Goal: Information Seeking & Learning: Learn about a topic

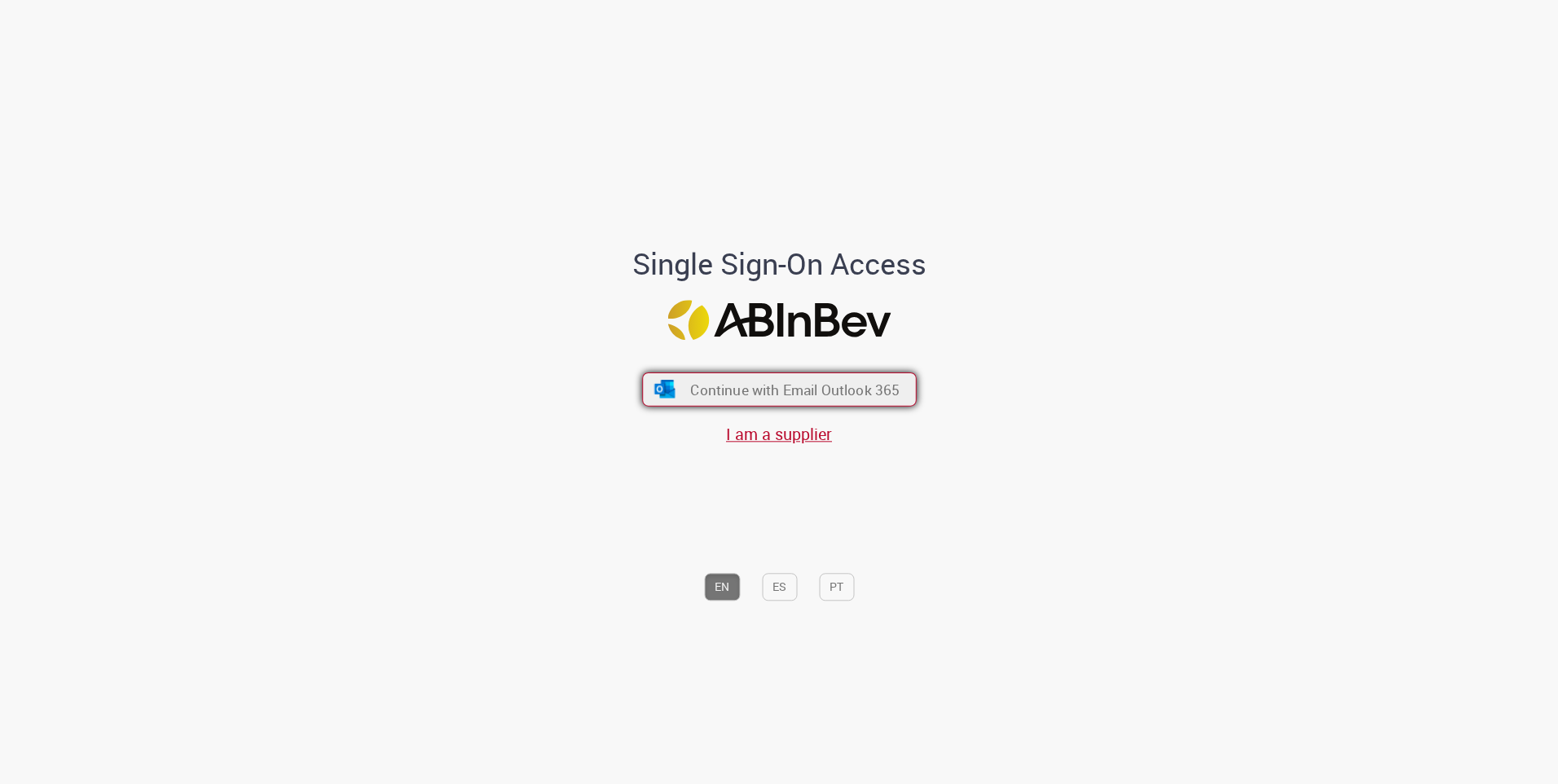
click at [786, 385] on span "Continue with Email Outlook 365" at bounding box center [795, 389] width 209 height 19
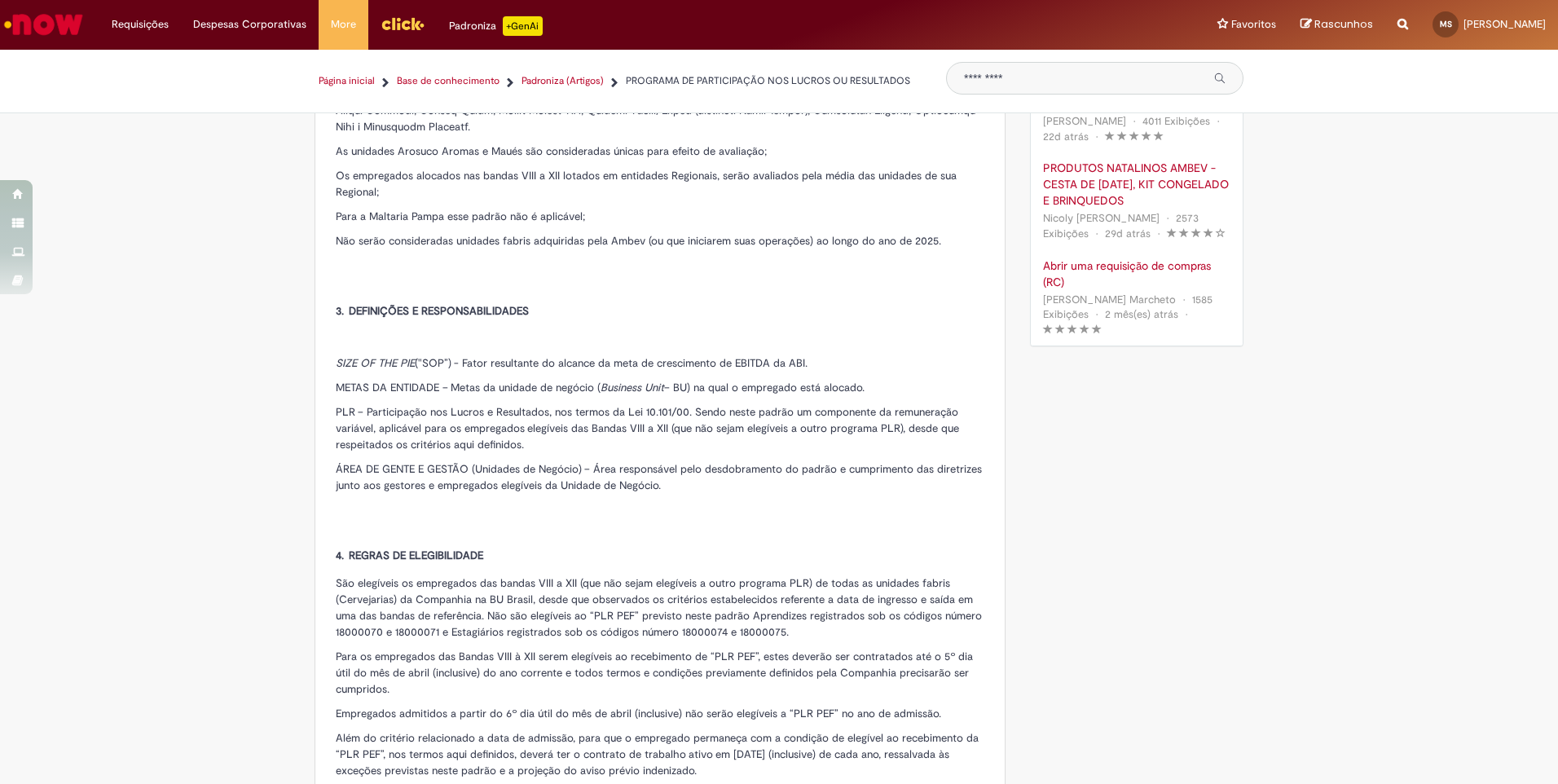
scroll to position [978, 0]
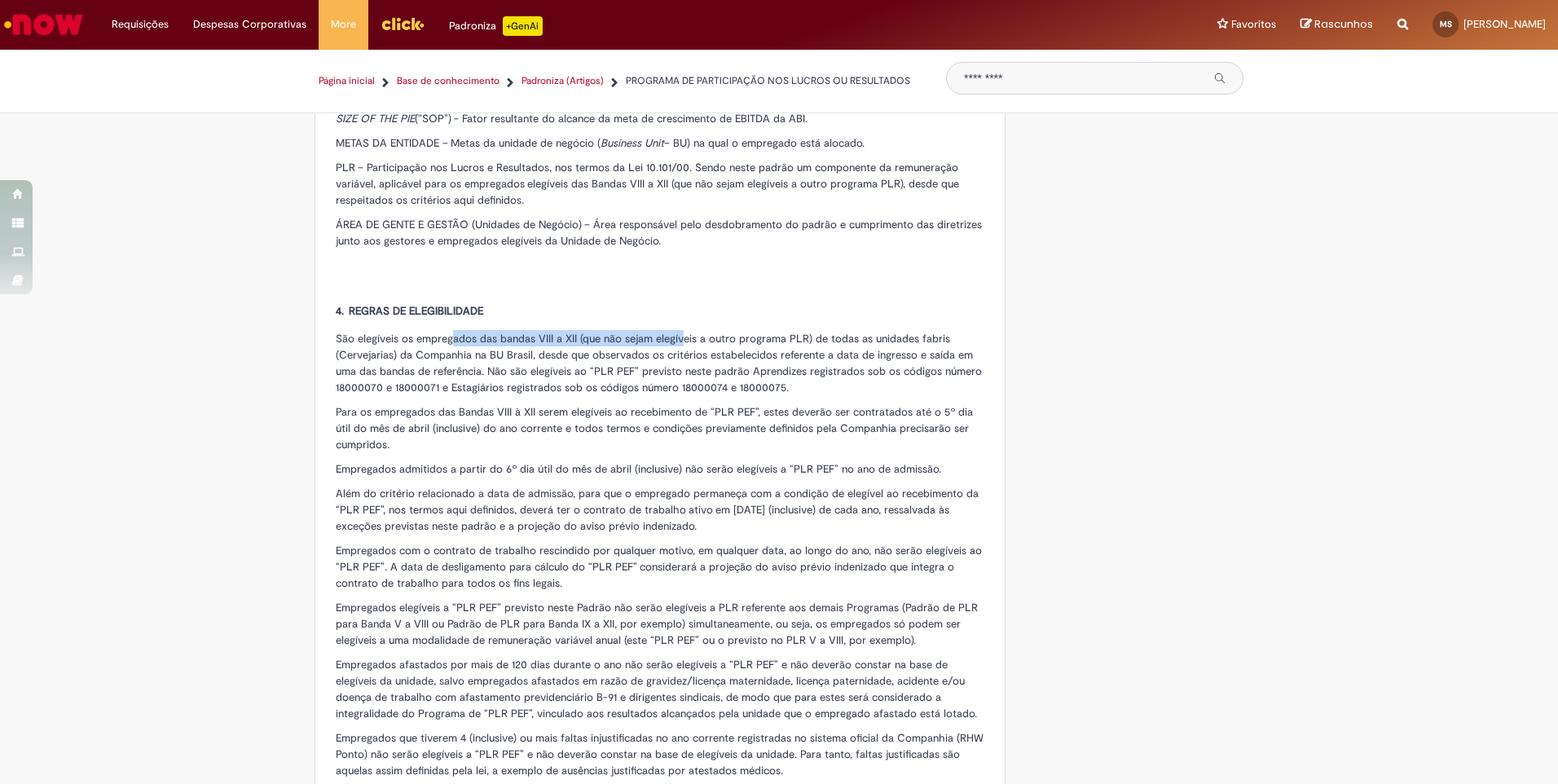
drag, startPoint x: 462, startPoint y: 332, endPoint x: 681, endPoint y: 325, distance: 219.1
drag, startPoint x: 587, startPoint y: 372, endPoint x: 632, endPoint y: 381, distance: 45.9
click at [632, 381] on p "São elegíveis os empregados das bandas VIII a XII (que não sejam elegíveis a ou…" at bounding box center [660, 363] width 649 height 65
drag, startPoint x: 632, startPoint y: 381, endPoint x: 779, endPoint y: 376, distance: 147.1
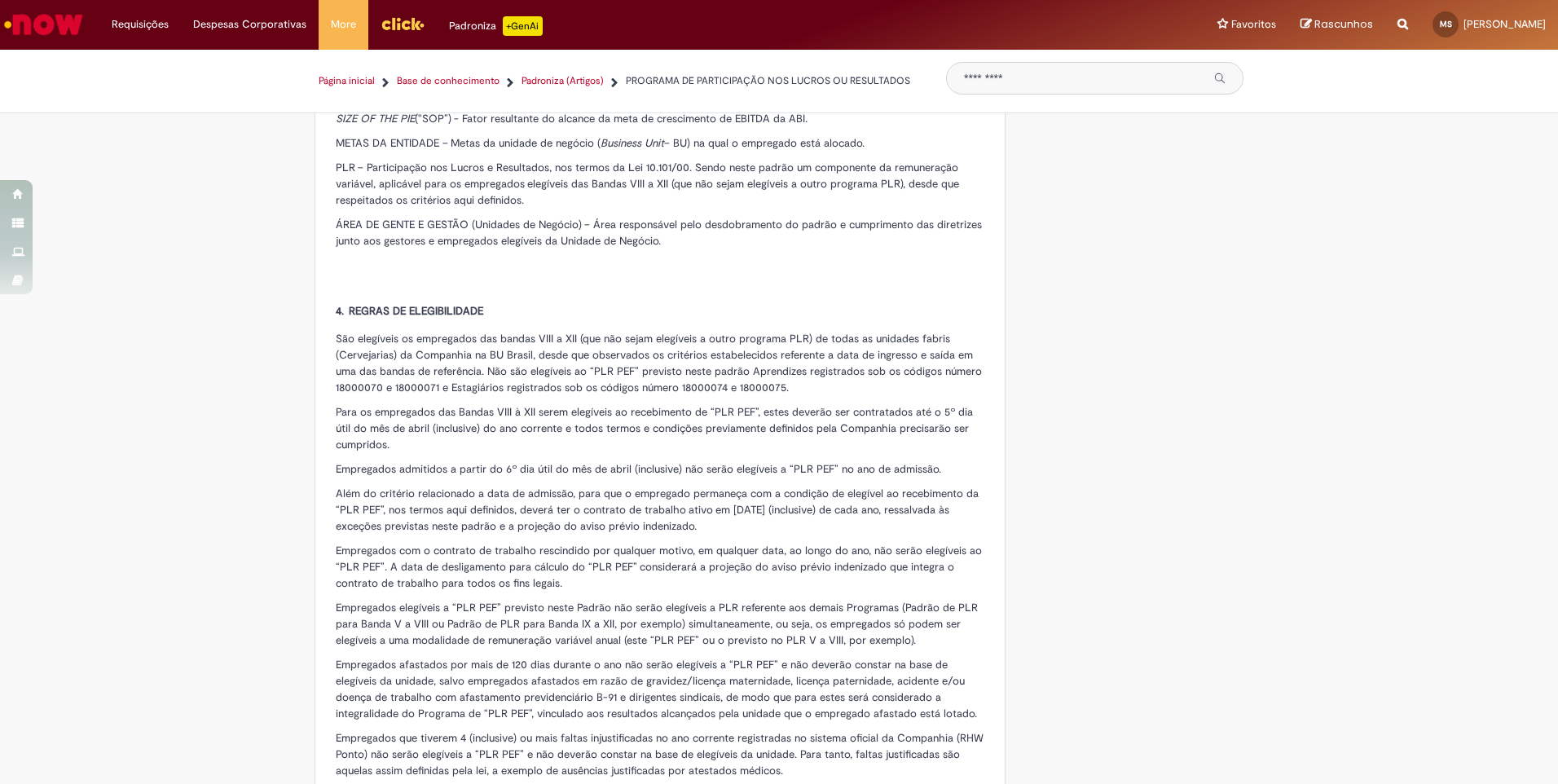
click at [779, 376] on span "São elegíveis os empregados das bandas VIII a XII (que não sejam elegíveis a ou…" at bounding box center [658, 363] width 646 height 63
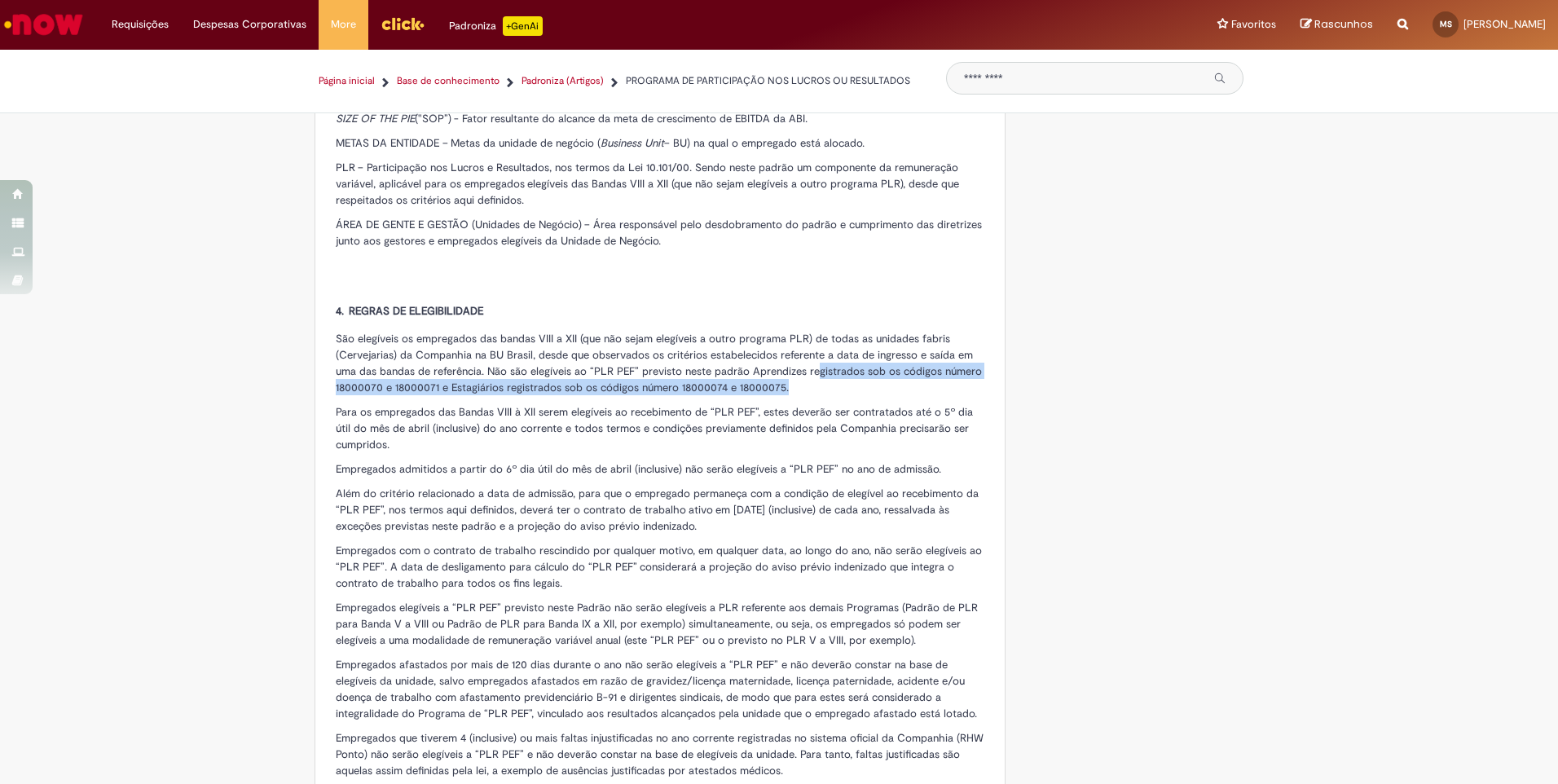
drag, startPoint x: 833, startPoint y: 385, endPoint x: 895, endPoint y: 396, distance: 63.0
click at [895, 395] on p "São elegíveis os empregados das bandas VIII a XII (que não sejam elegíveis a ou…" at bounding box center [660, 363] width 649 height 65
drag, startPoint x: 895, startPoint y: 396, endPoint x: 908, endPoint y: 398, distance: 13.2
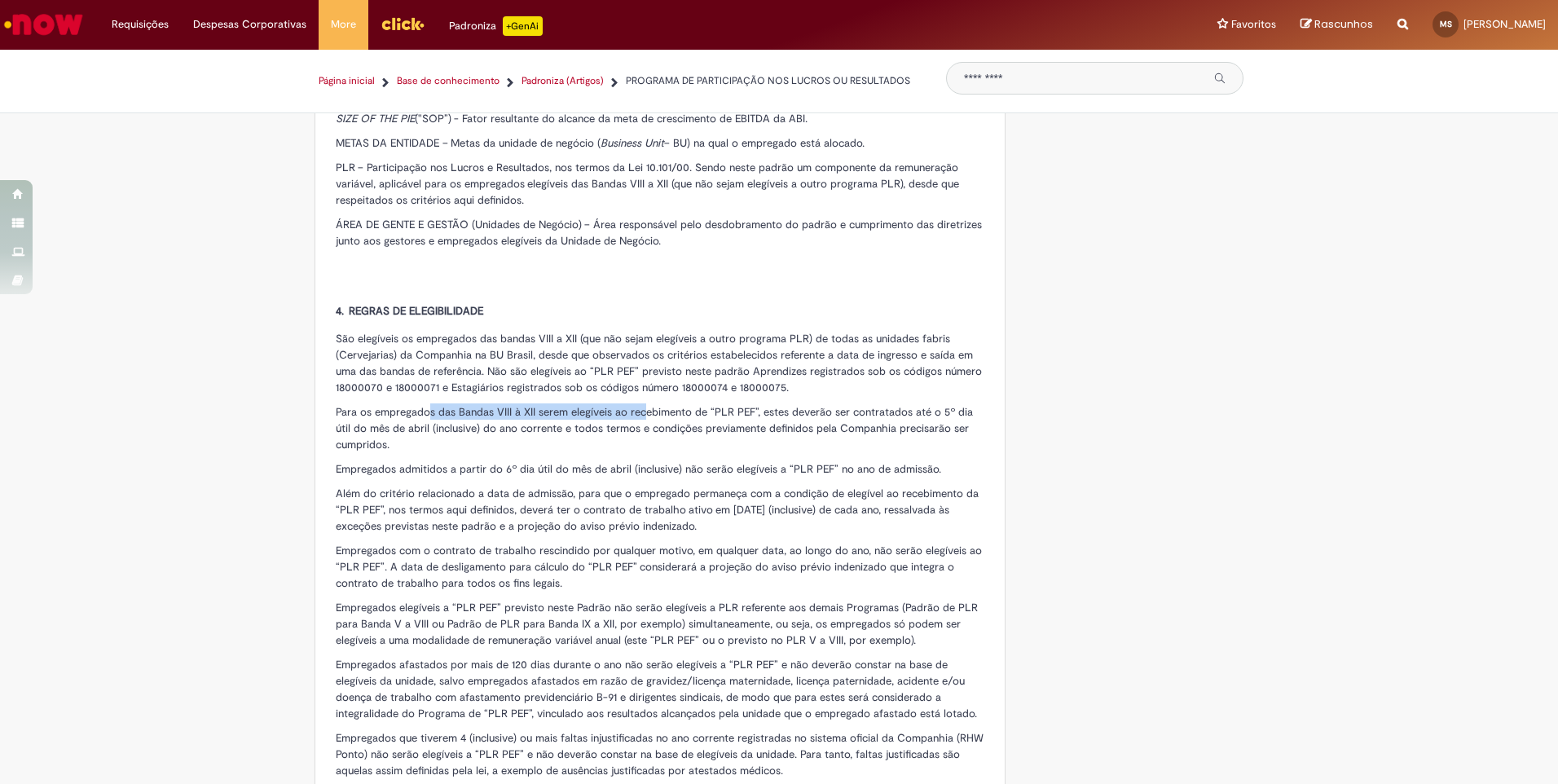
drag, startPoint x: 432, startPoint y: 419, endPoint x: 653, endPoint y: 419, distance: 221.0
click at [651, 419] on span "Para os empregados das Bandas VIII à XII serem elegíveis ao recebimento de “PLR…" at bounding box center [654, 428] width 637 height 47
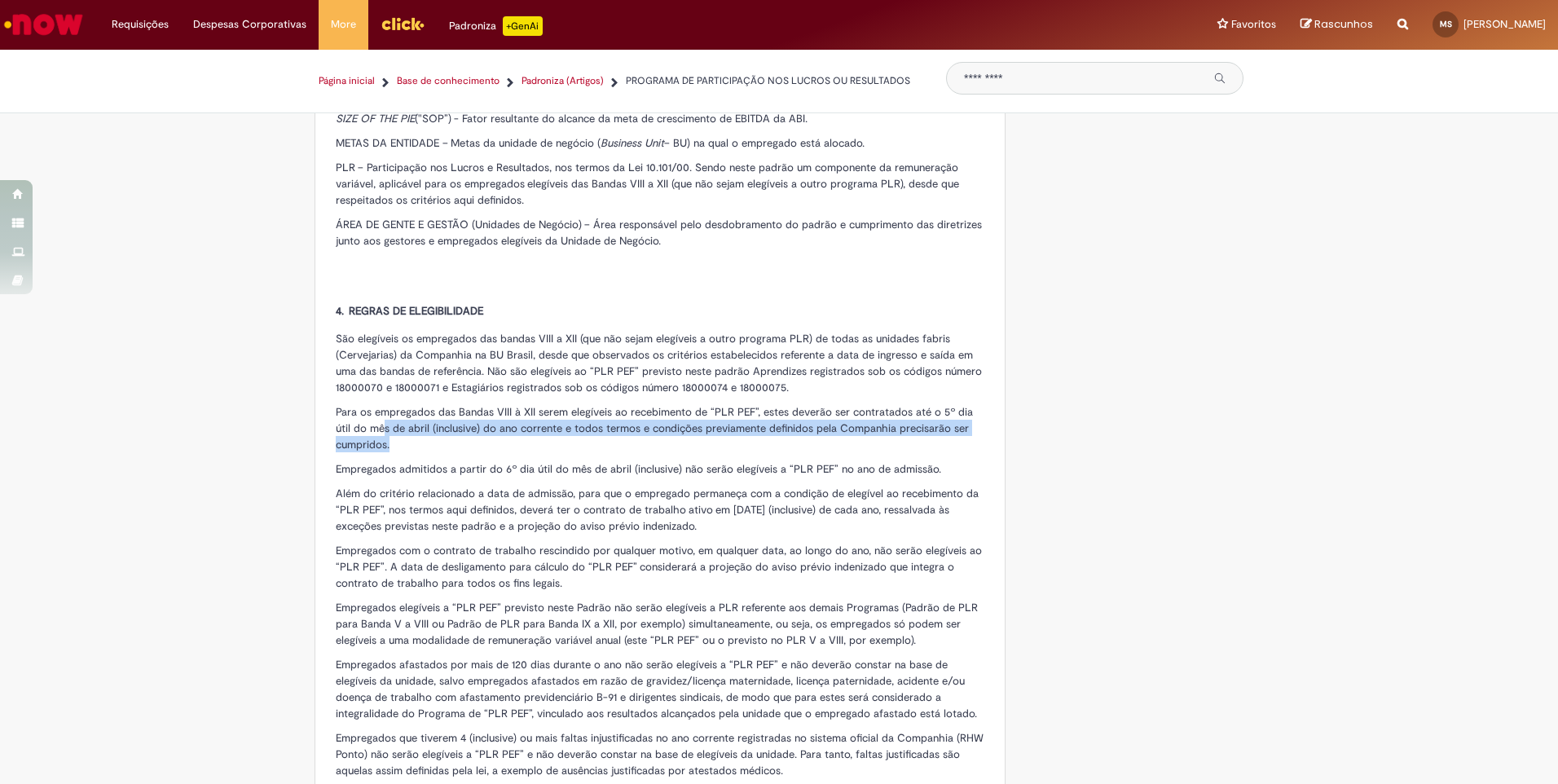
drag, startPoint x: 359, startPoint y: 433, endPoint x: 417, endPoint y: 443, distance: 58.9
click at [417, 443] on p "Para os empregados das Bandas VIII à XII serem elegíveis ao recebimento de “PLR…" at bounding box center [660, 428] width 649 height 49
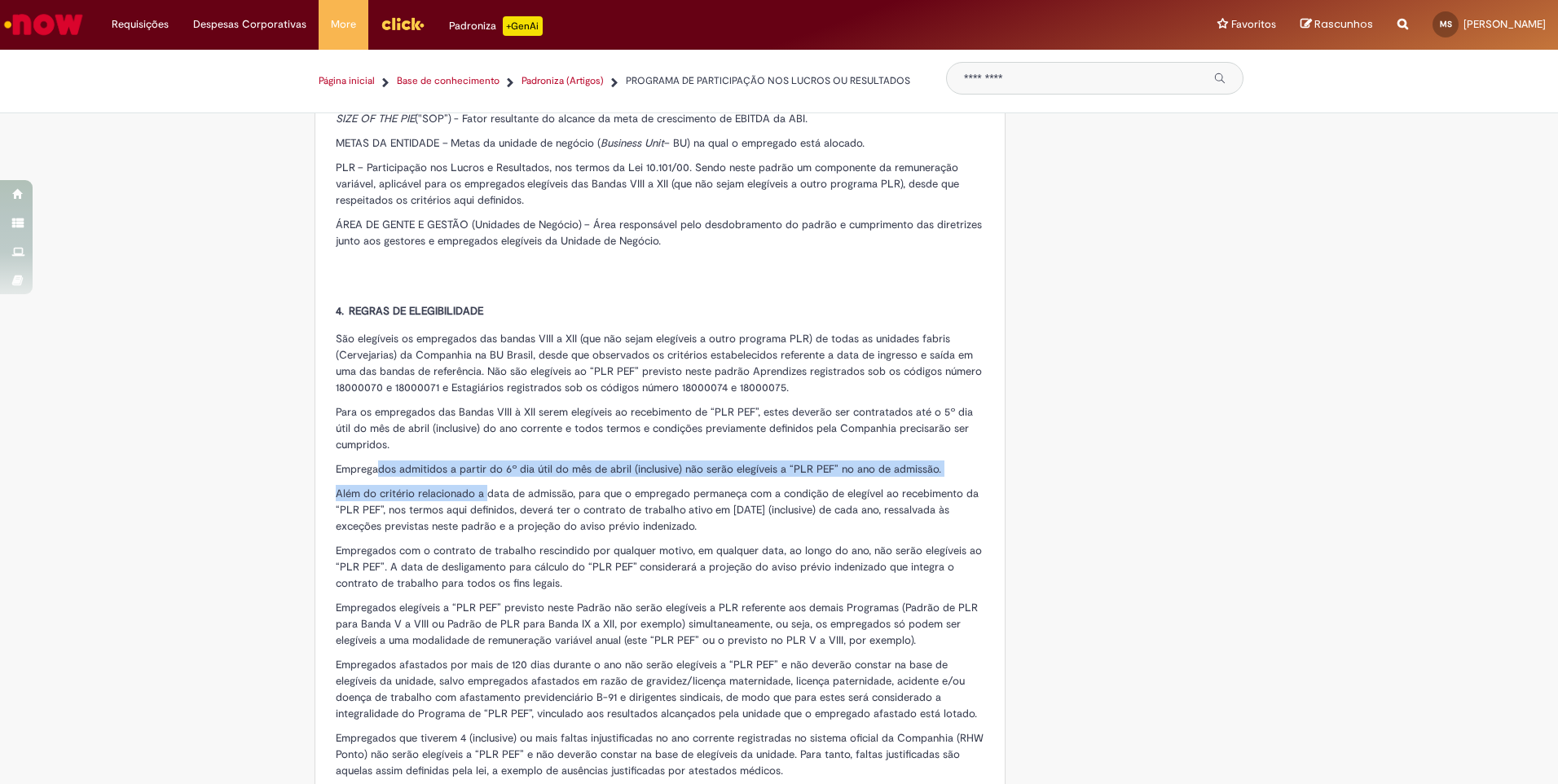
drag, startPoint x: 372, startPoint y: 469, endPoint x: 480, endPoint y: 487, distance: 109.5
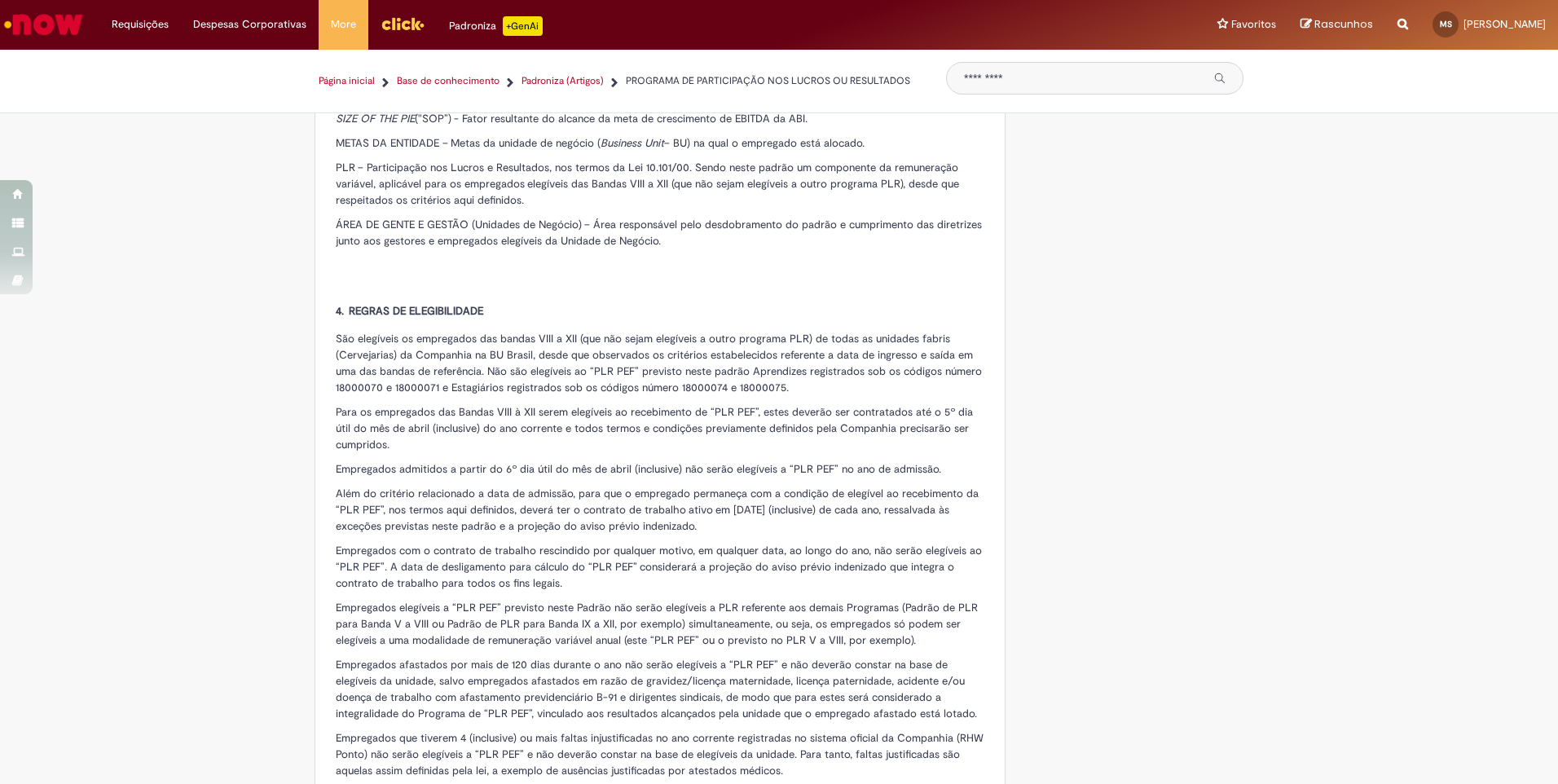
drag, startPoint x: 480, startPoint y: 487, endPoint x: 597, endPoint y: 495, distance: 117.3
click at [597, 495] on span "Além do critério relacionado a data de admissão, para que o empregado permaneça…" at bounding box center [657, 510] width 643 height 47
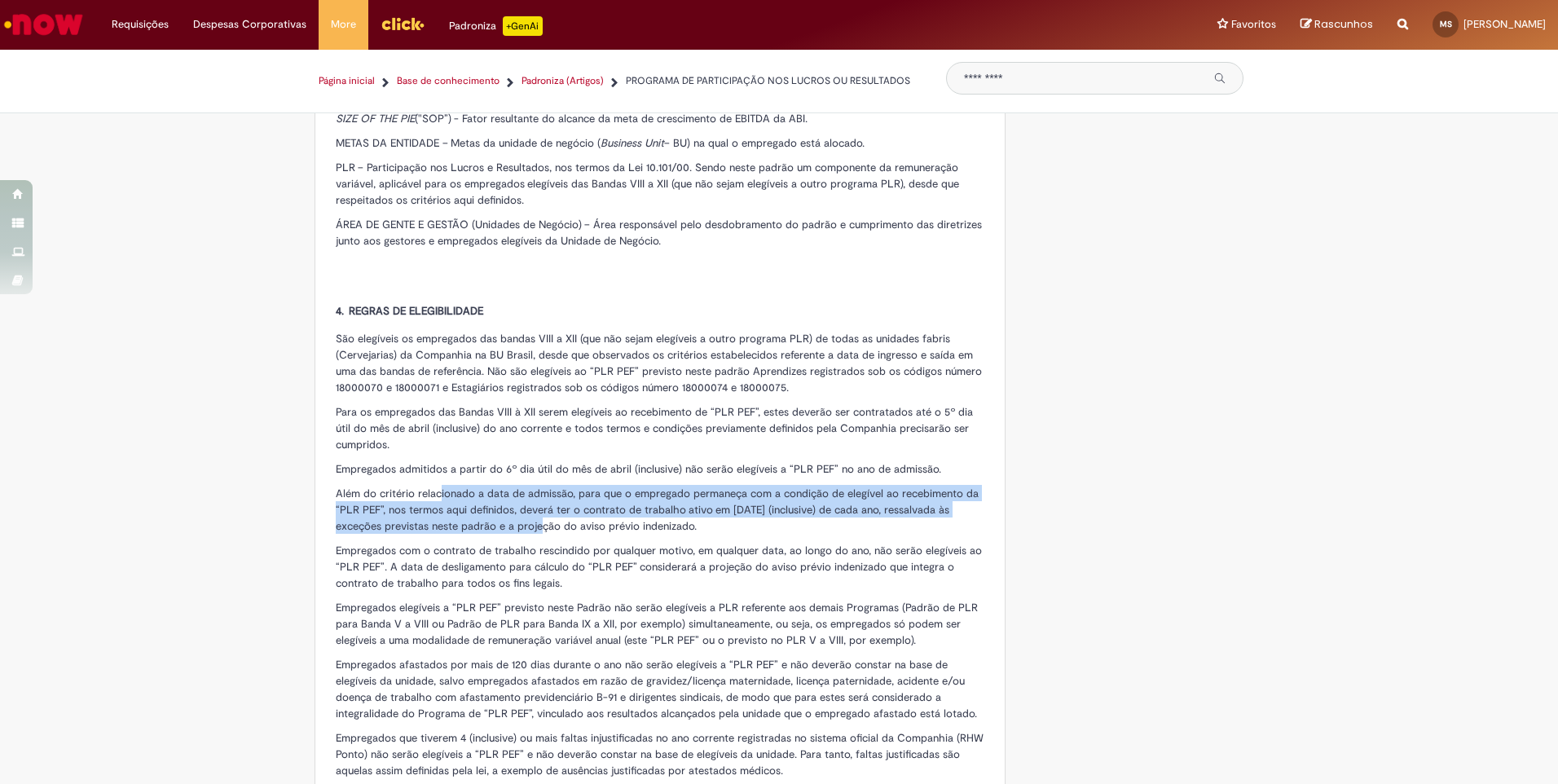
drag, startPoint x: 432, startPoint y: 493, endPoint x: 512, endPoint y: 521, distance: 84.8
click at [512, 521] on span "Além do critério relacionado a data de admissão, para que o empregado permaneça…" at bounding box center [657, 510] width 643 height 47
click at [775, 512] on span "Além do critério relacionado a data de admissão, para que o empregado permaneça…" at bounding box center [657, 510] width 643 height 47
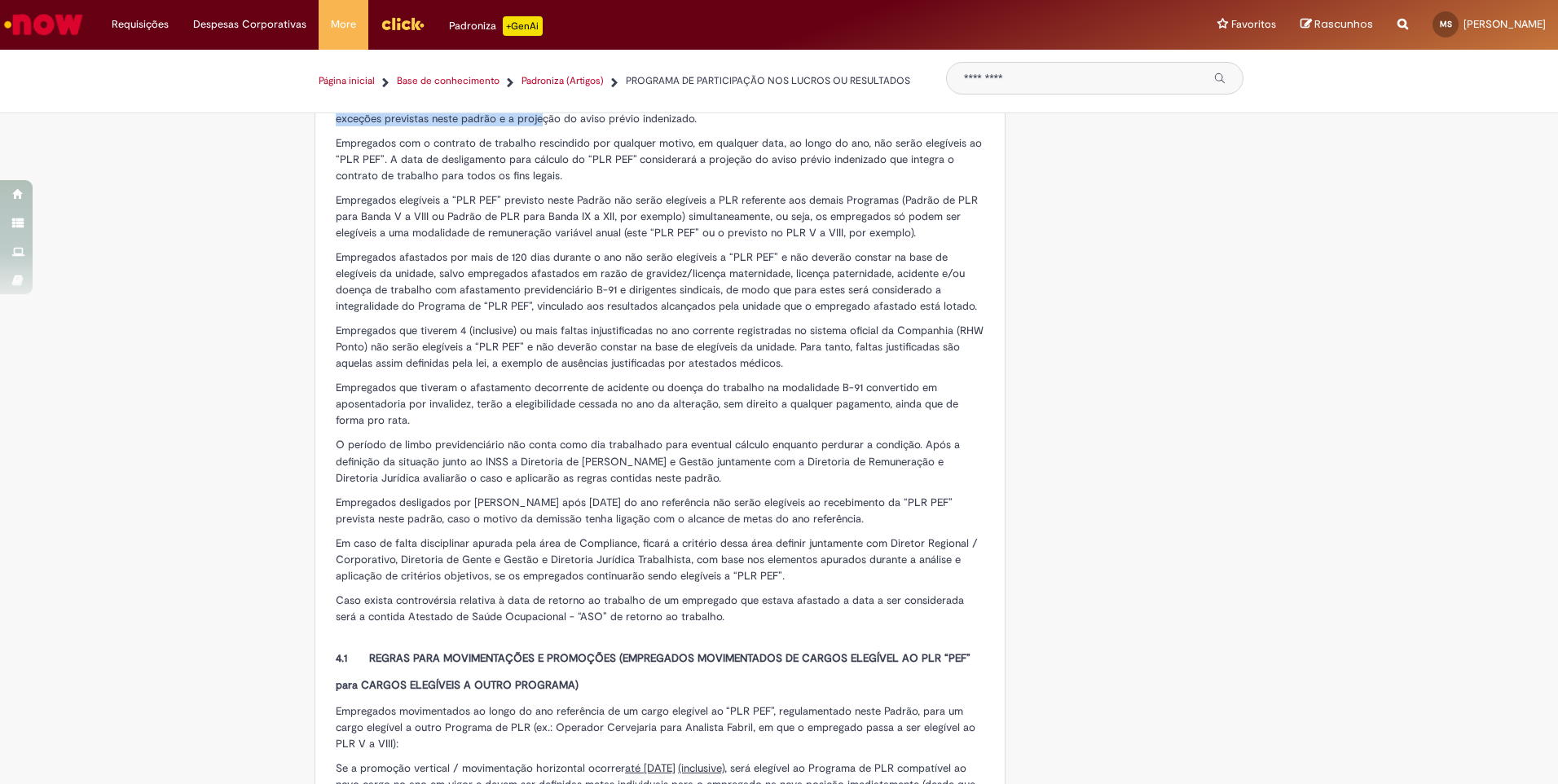
scroll to position [1467, 0]
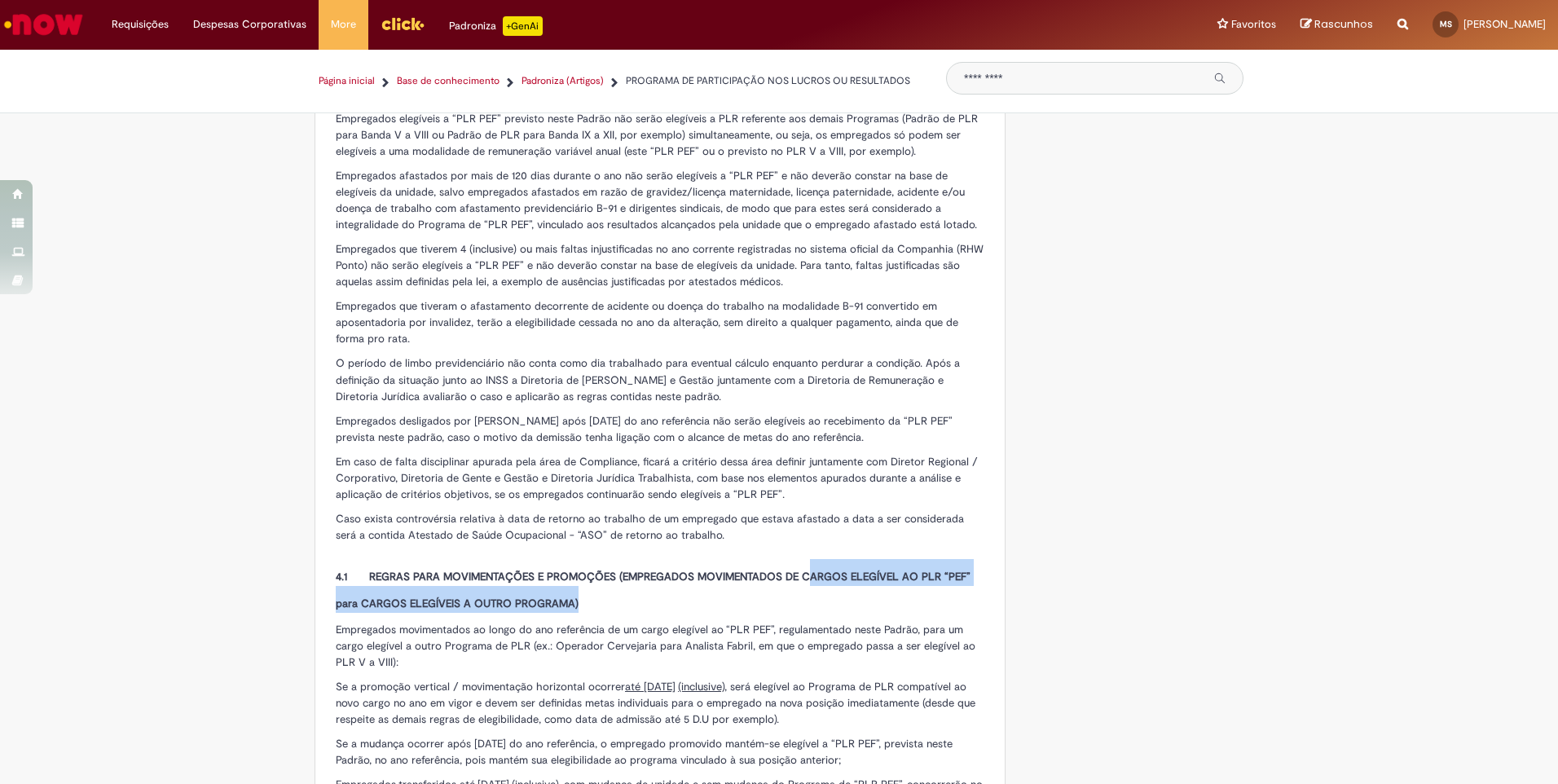
drag, startPoint x: 806, startPoint y: 577, endPoint x: 856, endPoint y: 599, distance: 54.6
click at [856, 599] on h2 "4.1 REGRAS PARA MOVIMENTAÇÕES E PROMOÇÕES (EMPREGADOS MOVIMENTADOS DE CARGOS EL…" at bounding box center [660, 586] width 649 height 54
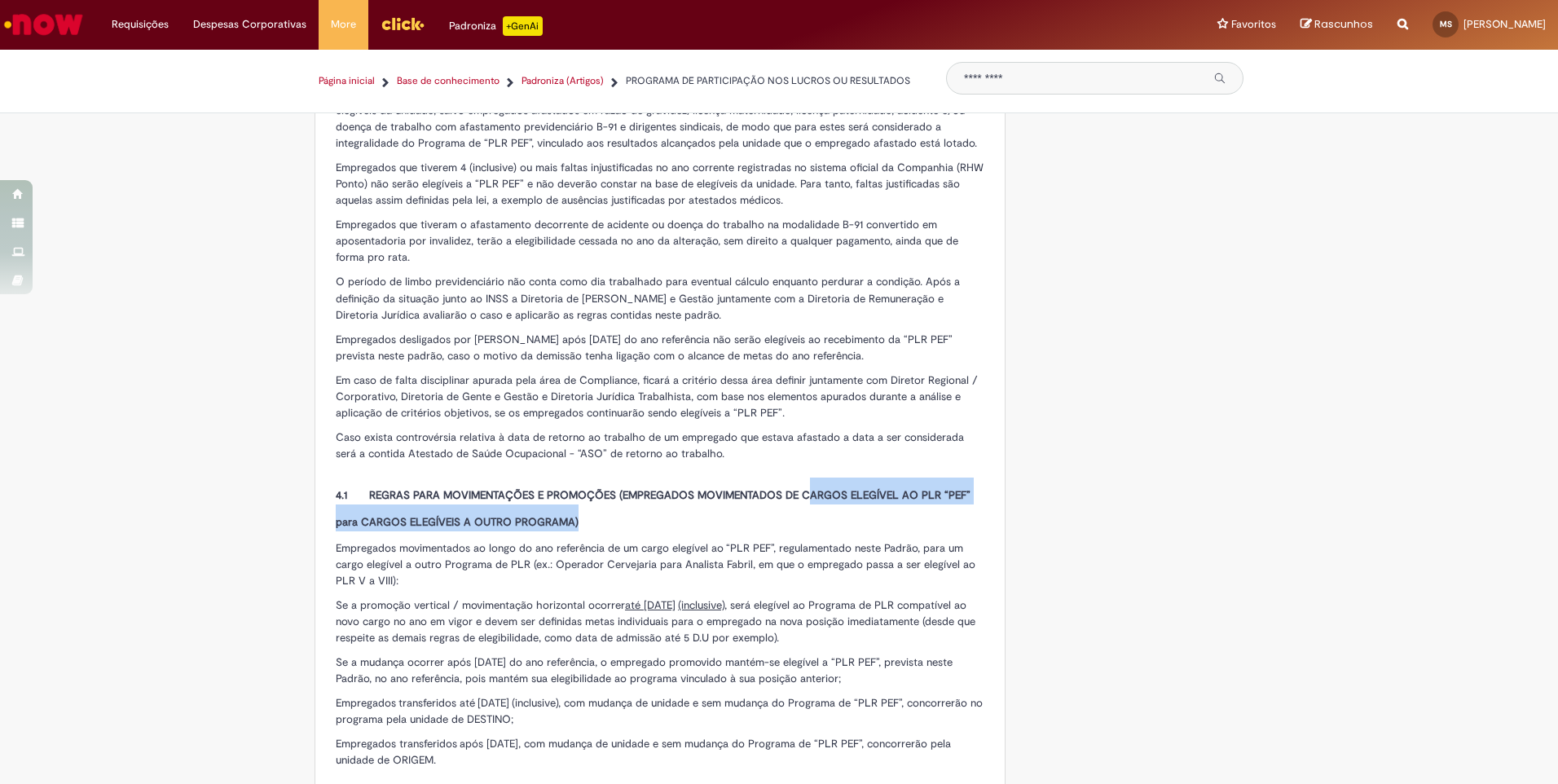
scroll to position [1629, 0]
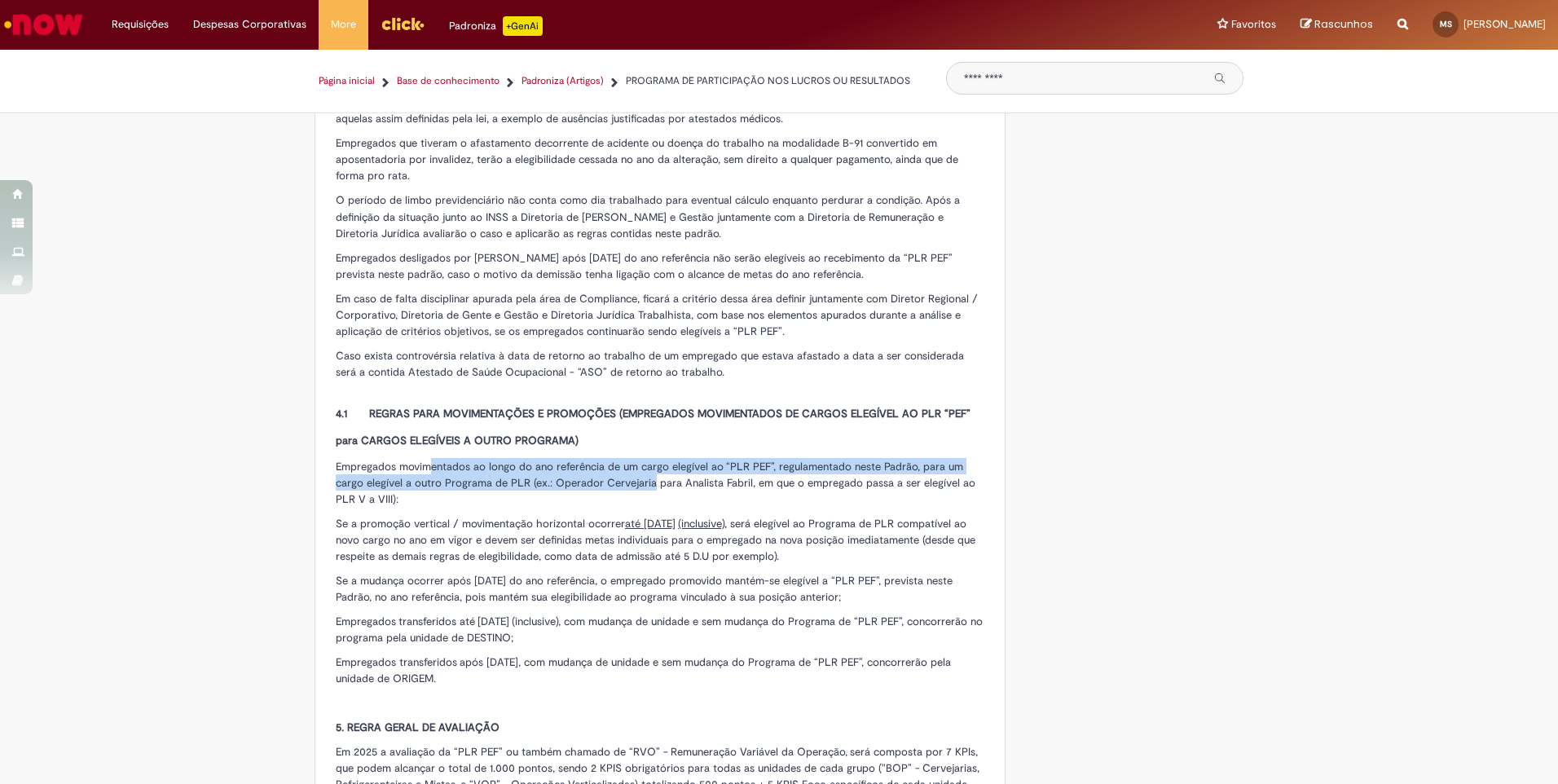
drag, startPoint x: 424, startPoint y: 470, endPoint x: 648, endPoint y: 488, distance: 224.7
click at [648, 488] on span "Empregados movimentados ao longo do ano referência de um cargo elegível ao “PLR…" at bounding box center [655, 483] width 640 height 47
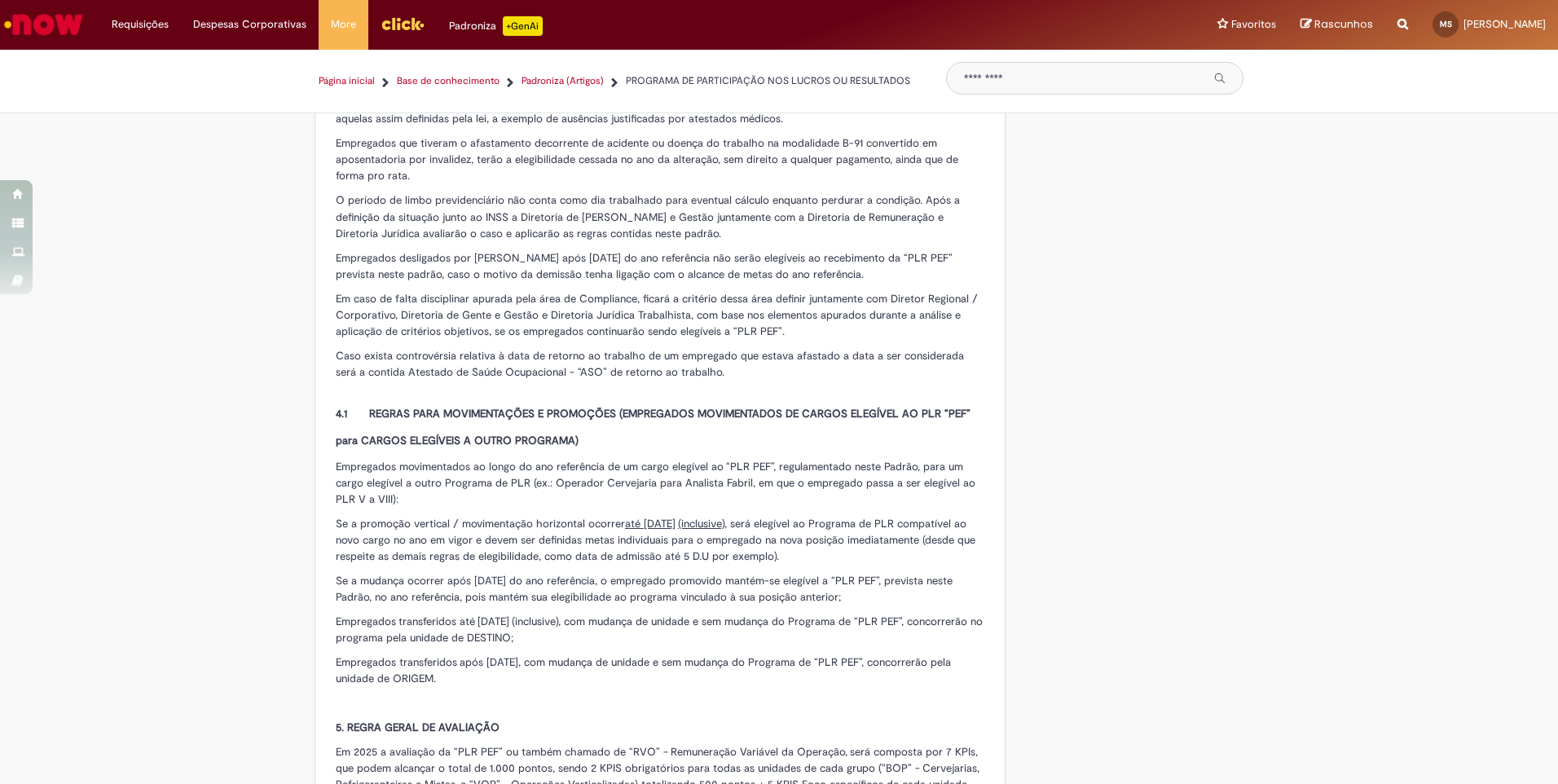
click at [685, 483] on span "Empregados movimentados ao longo do ano referência de um cargo elegível ao “PLR…" at bounding box center [655, 483] width 640 height 47
drag, startPoint x: 669, startPoint y: 480, endPoint x: 766, endPoint y: 487, distance: 97.3
click at [766, 487] on span "Empregados movimentados ao longo do ano referência de um cargo elegível ao “PLR…" at bounding box center [655, 483] width 640 height 47
drag, startPoint x: 766, startPoint y: 487, endPoint x: 845, endPoint y: 503, distance: 80.6
click at [845, 503] on p "Empregados movimentados ao longo do ano referência de um cargo elegível ao “PLR…" at bounding box center [660, 483] width 649 height 49
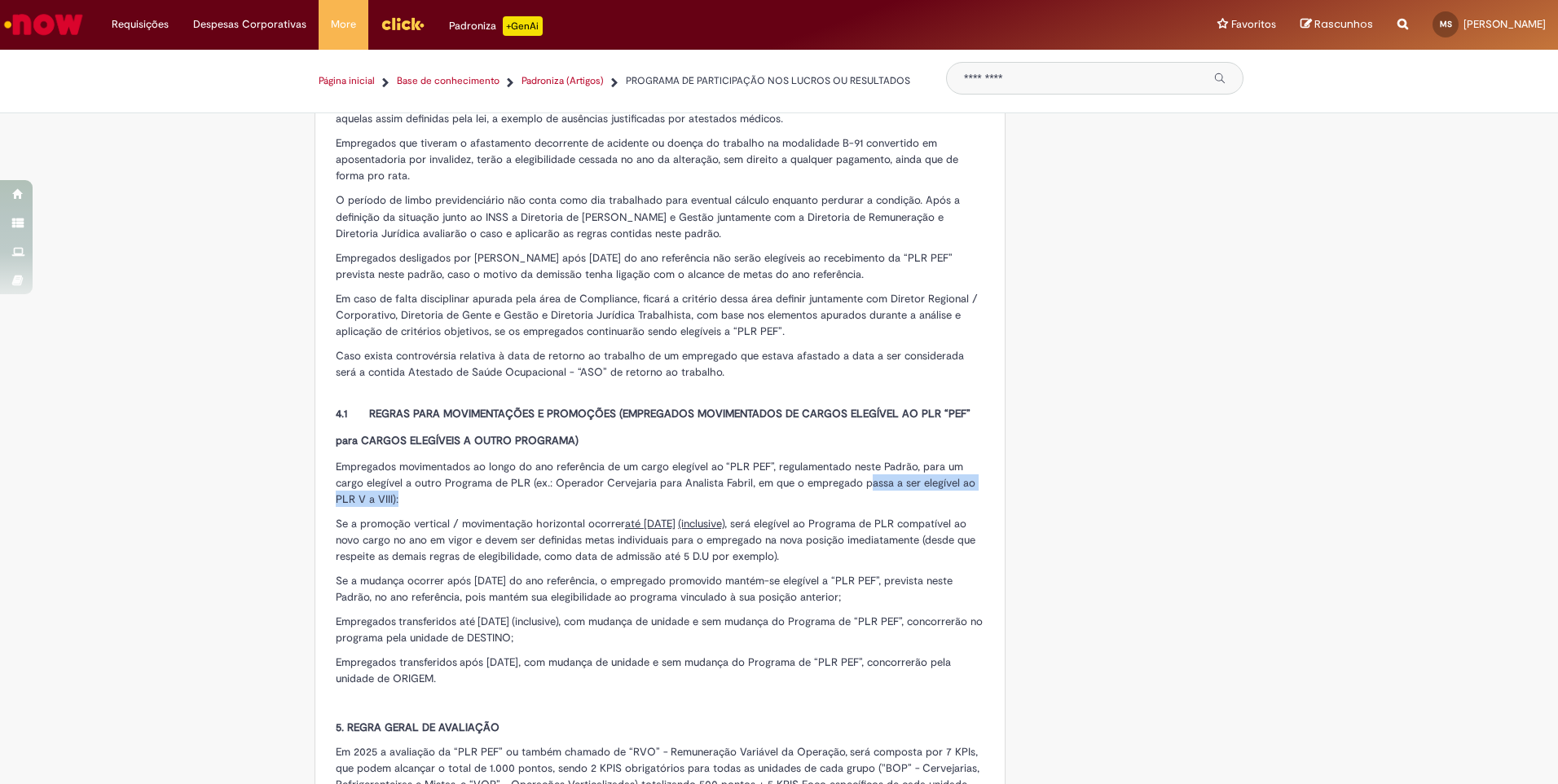
drag, startPoint x: 859, startPoint y: 480, endPoint x: 1003, endPoint y: 499, distance: 145.2
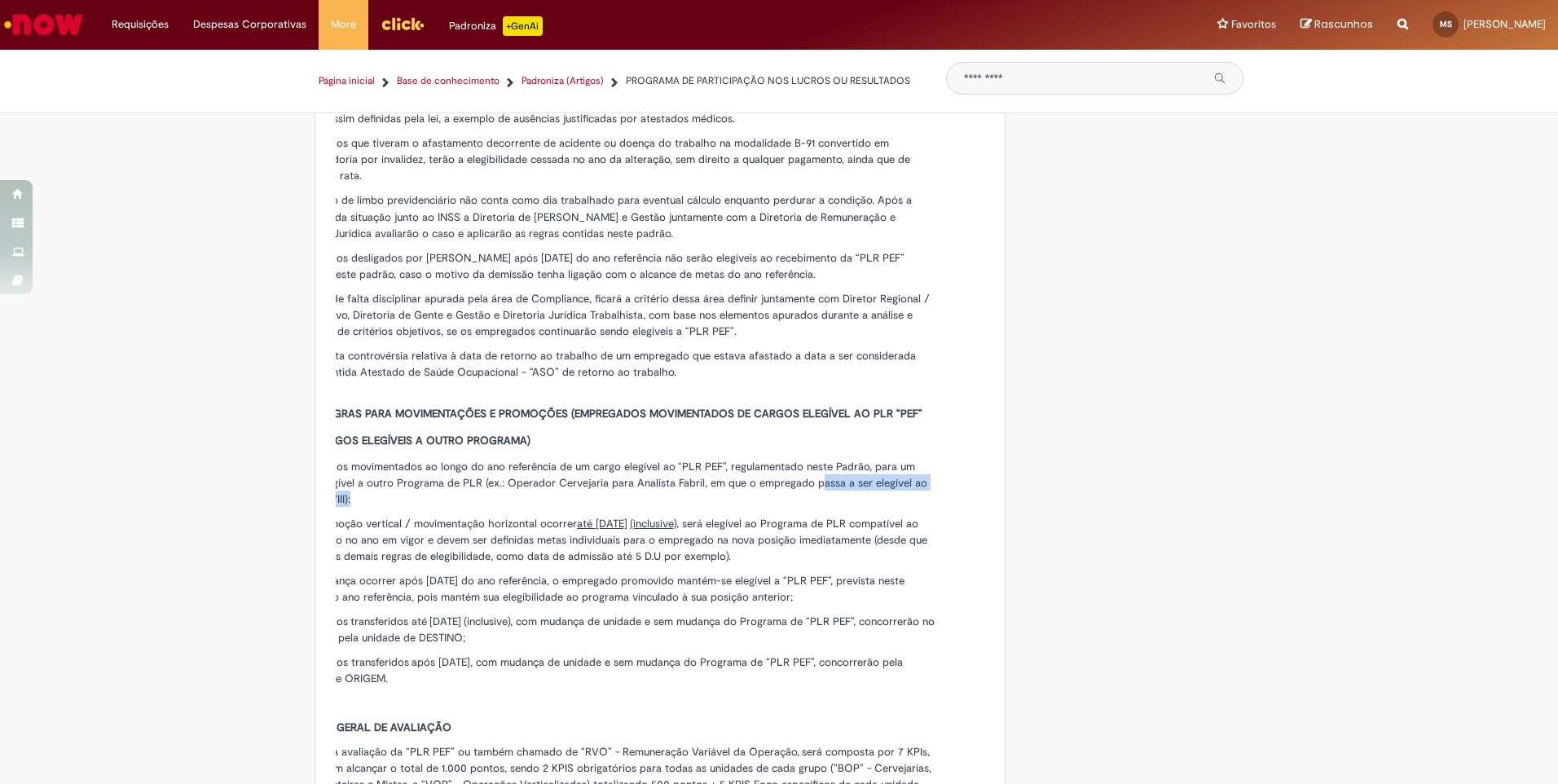
drag, startPoint x: 1003, startPoint y: 499, endPoint x: 628, endPoint y: 500, distance: 375.0
click at [628, 500] on p "Empregados movimentados ao longo do ano referência de um cargo elegível ao “PLR…" at bounding box center [612, 483] width 649 height 49
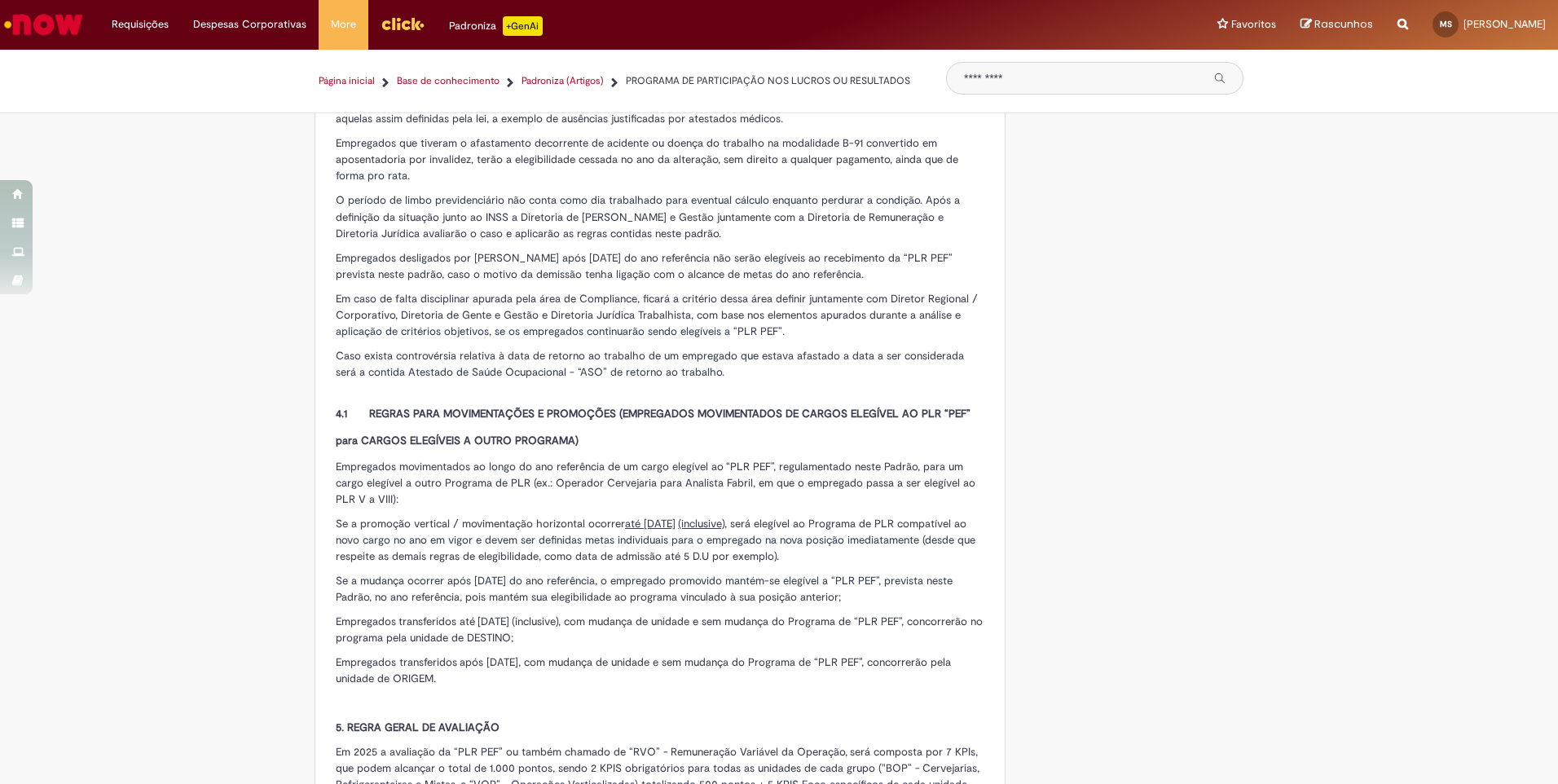
drag, startPoint x: 554, startPoint y: 503, endPoint x: 449, endPoint y: 510, distance: 105.2
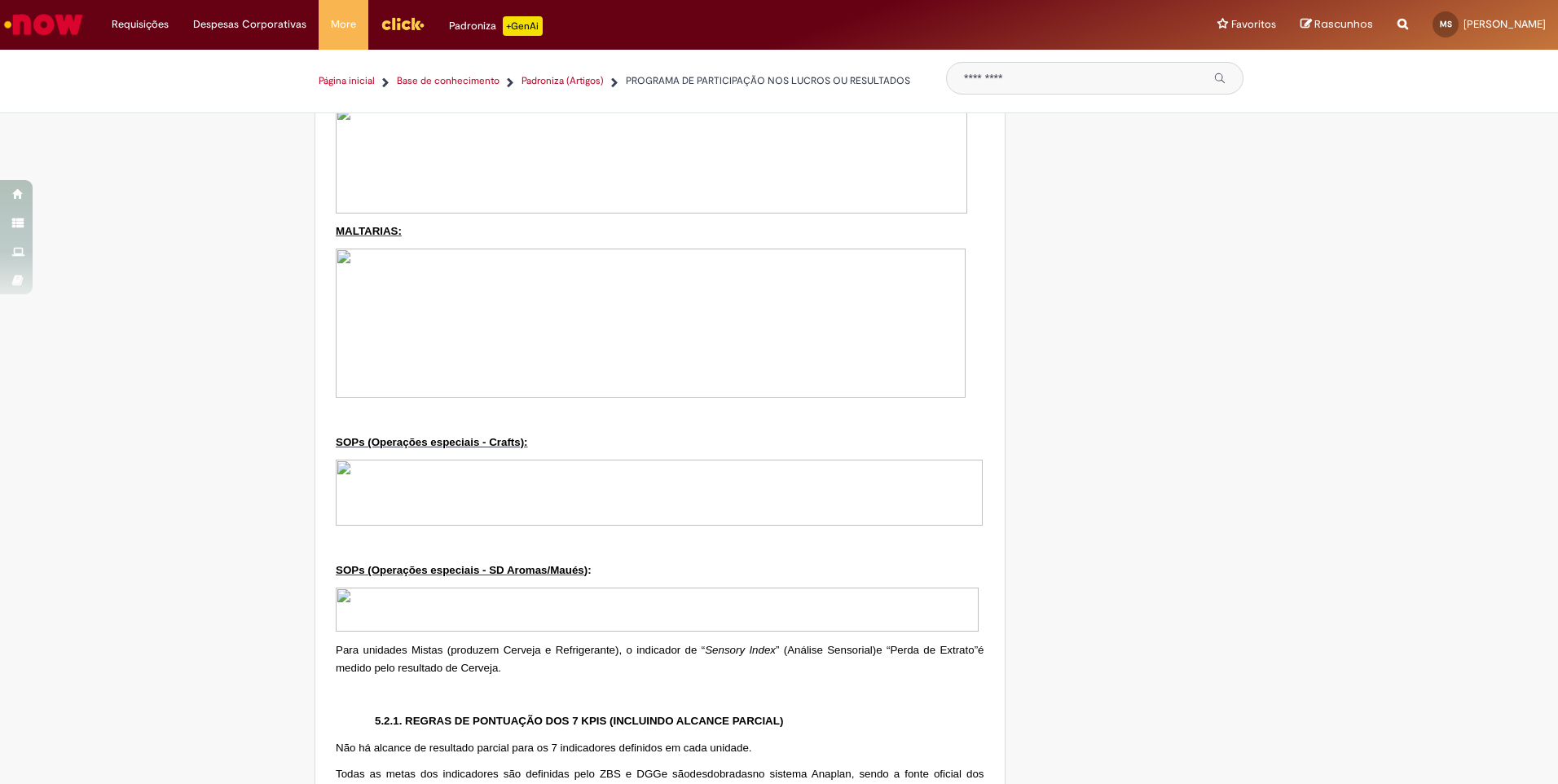
scroll to position [3666, 0]
